Goal: Task Accomplishment & Management: Use online tool/utility

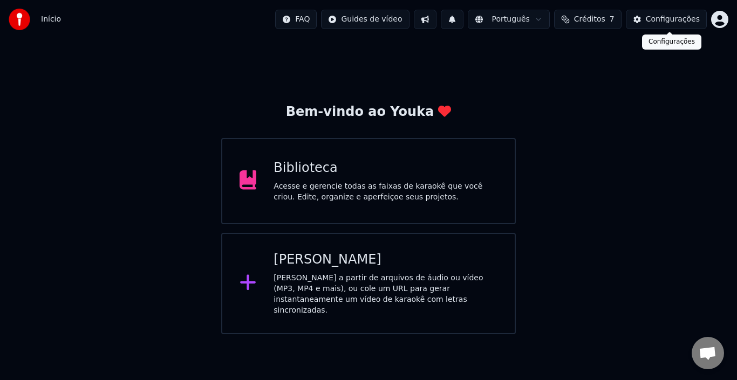
click at [603, 19] on span "Créditos" at bounding box center [589, 19] width 31 height 11
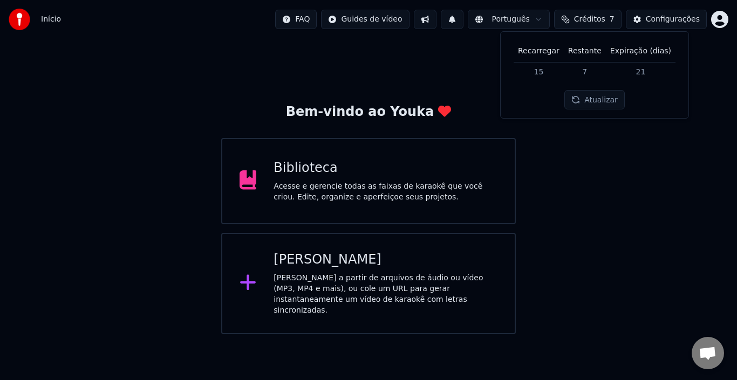
click at [586, 98] on button "Atualizar" at bounding box center [594, 99] width 60 height 19
click at [548, 70] on td "15" at bounding box center [538, 71] width 50 height 19
click at [602, 103] on button "Atualizar" at bounding box center [594, 99] width 60 height 19
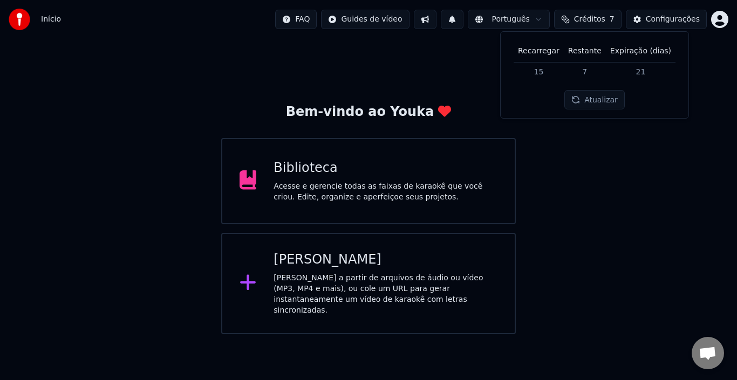
click at [602, 103] on button "Atualizar" at bounding box center [594, 99] width 60 height 19
click at [593, 99] on button "Atualizar" at bounding box center [594, 99] width 60 height 19
click at [593, 19] on span "Créditos" at bounding box center [589, 19] width 31 height 11
click at [603, 13] on button "Créditos 7" at bounding box center [587, 19] width 67 height 19
click at [593, 102] on button "Atualizar" at bounding box center [594, 99] width 60 height 19
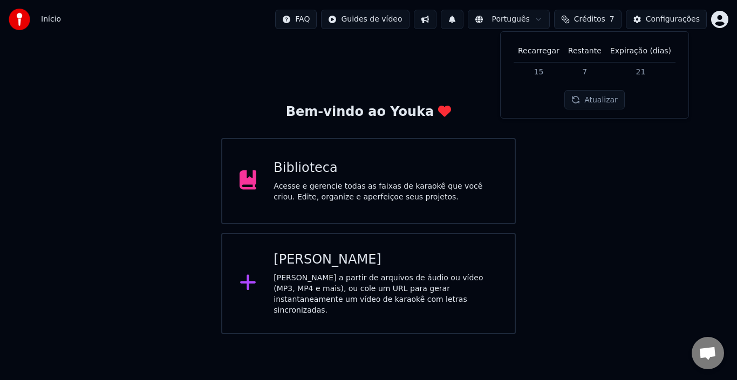
click at [321, 268] on div "[PERSON_NAME]" at bounding box center [385, 259] width 224 height 17
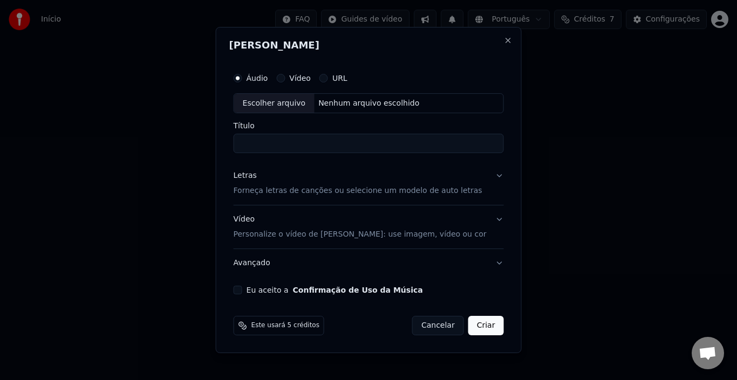
click at [333, 102] on div "Nenhum arquivo escolhido" at bounding box center [368, 103] width 109 height 11
type input "**********"
click at [393, 192] on p "Forneça letras de canções ou selecione um modelo de auto letras" at bounding box center [357, 191] width 249 height 11
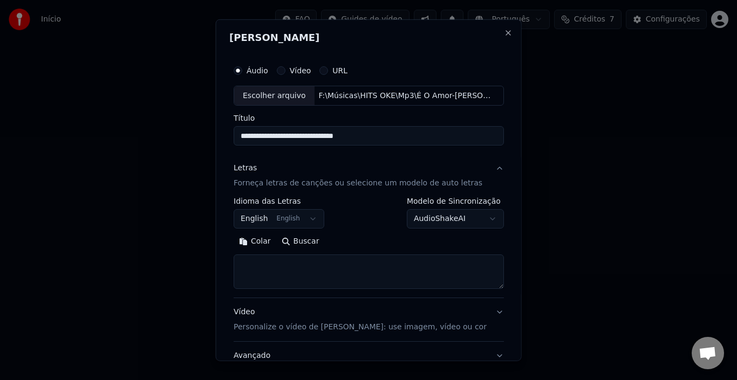
click at [283, 219] on button "English English" at bounding box center [278, 218] width 91 height 19
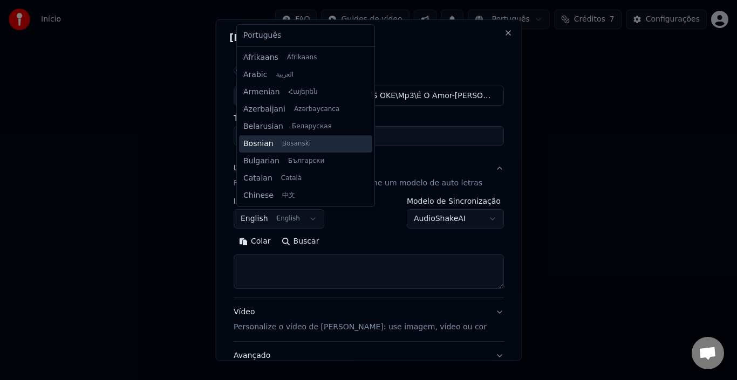
scroll to position [86, 0]
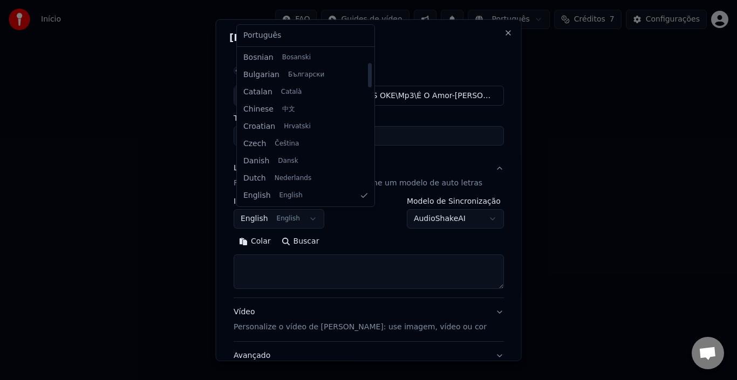
select select "**"
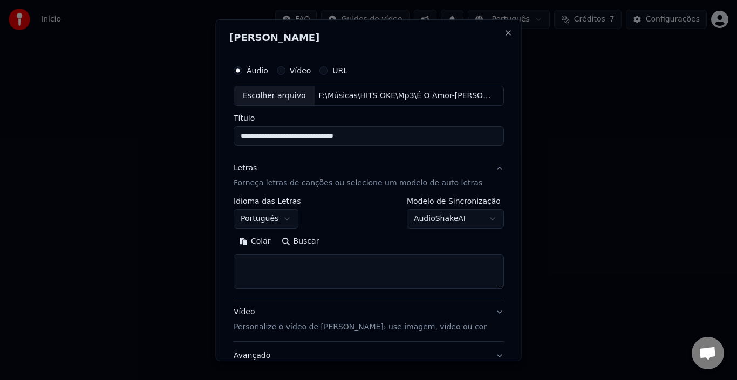
click at [279, 261] on textarea at bounding box center [368, 271] width 270 height 35
paste textarea "**********"
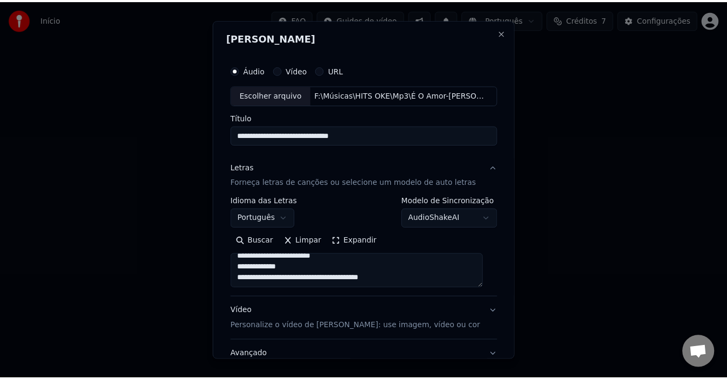
scroll to position [85, 0]
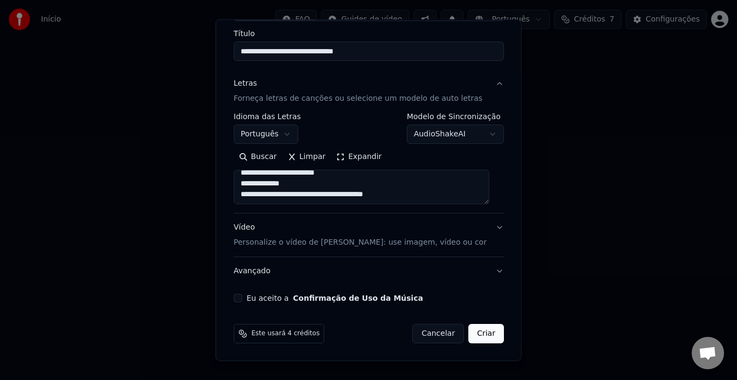
type textarea "**********"
click at [239, 301] on button "Eu aceito a Confirmação de Uso da Música" at bounding box center [237, 298] width 9 height 9
click at [471, 335] on button "Criar" at bounding box center [486, 333] width 36 height 19
